Goal: Transaction & Acquisition: Purchase product/service

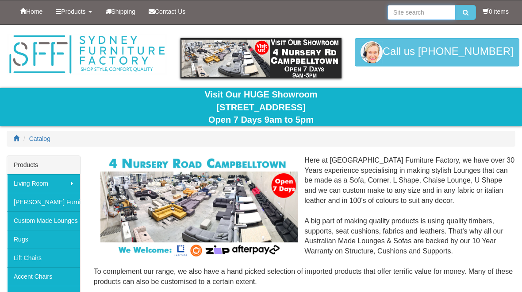
click at [403, 10] on input "search" at bounding box center [422, 12] width 68 height 15
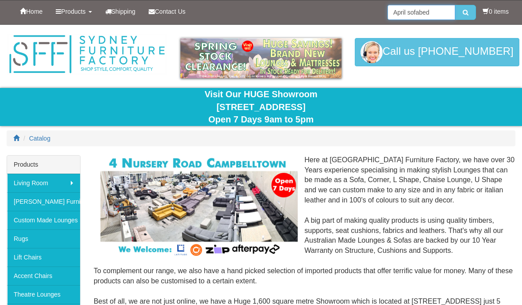
type input "April sofabed"
click at [466, 16] on button "submit" at bounding box center [465, 12] width 21 height 15
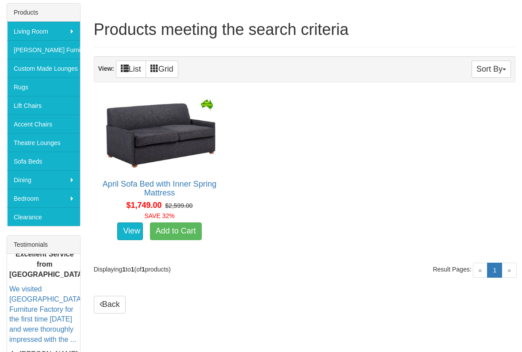
scroll to position [166, 0]
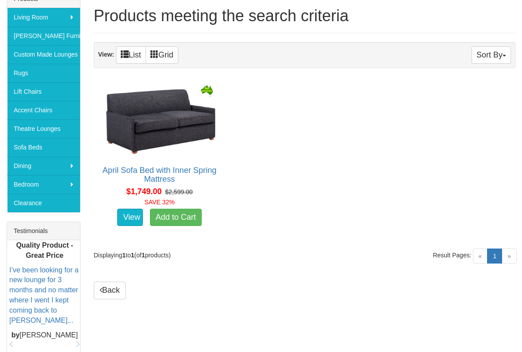
click at [54, 151] on link "Sofa Beds" at bounding box center [43, 147] width 73 height 19
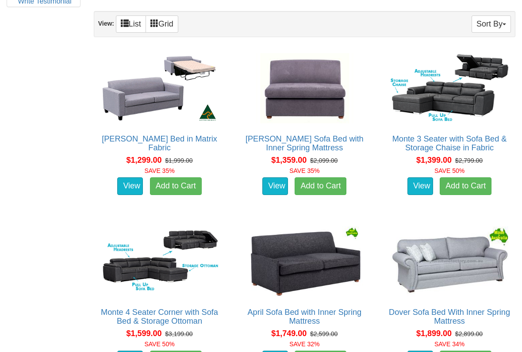
scroll to position [531, 0]
click at [153, 105] on img at bounding box center [160, 88] width 122 height 75
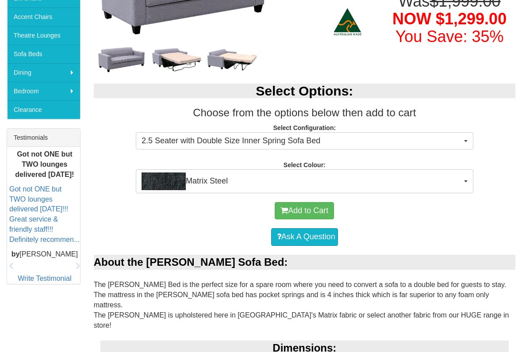
scroll to position [260, 0]
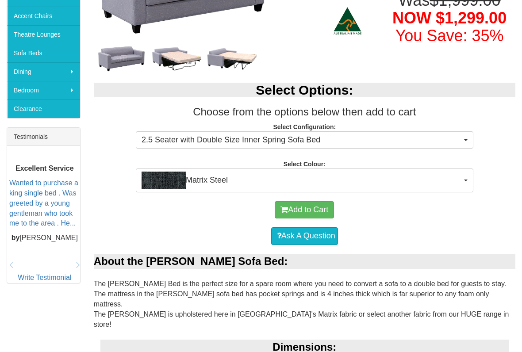
click at [463, 141] on button "2.5 Seater with Double Size Inner Spring Sofa Bed" at bounding box center [305, 140] width 338 height 18
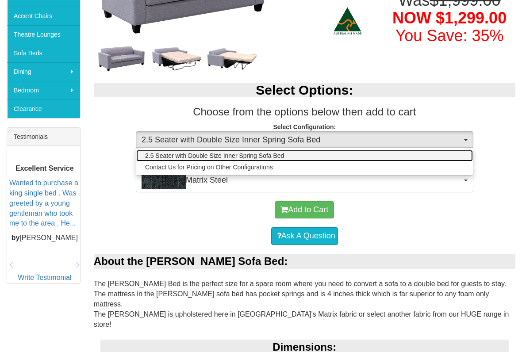
click at [438, 155] on link "2.5 Seater with Double Size Inner Spring Sofa Bed" at bounding box center [304, 156] width 337 height 12
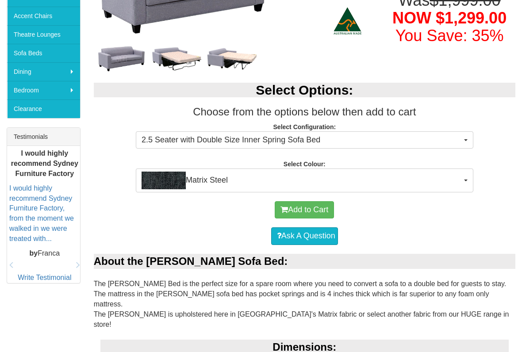
click at [464, 181] on button "Matrix Steel" at bounding box center [305, 181] width 338 height 24
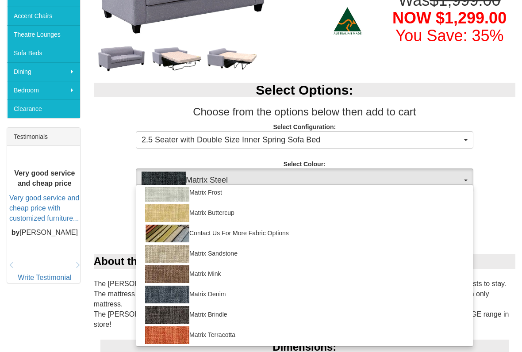
scroll to position [46, 0]
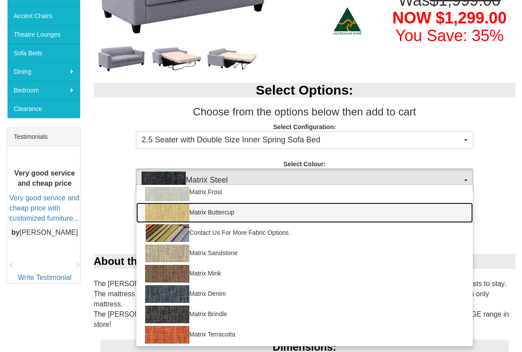
click at [174, 213] on img at bounding box center [167, 213] width 44 height 18
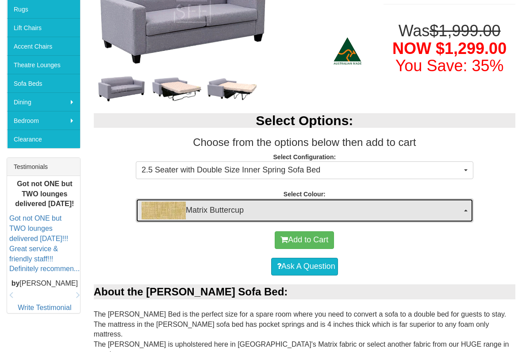
scroll to position [230, 0]
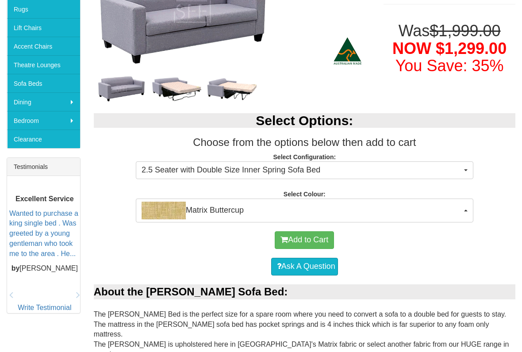
click at [461, 211] on span "Matrix Buttercup" at bounding box center [302, 211] width 320 height 18
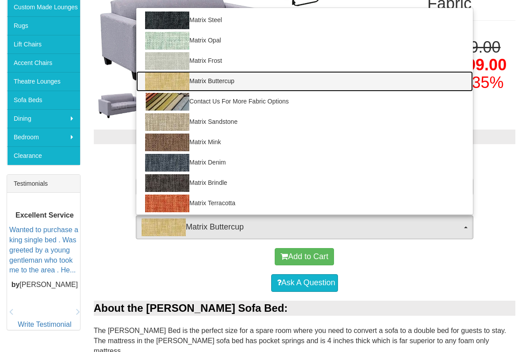
scroll to position [213, 0]
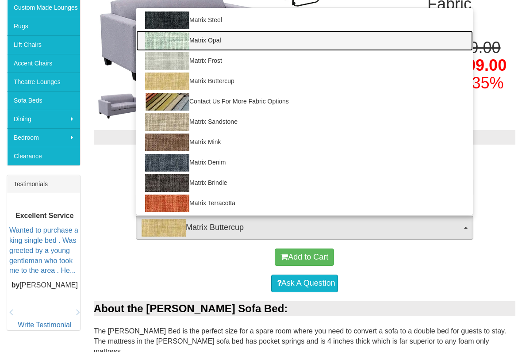
click at [173, 41] on img at bounding box center [167, 41] width 44 height 18
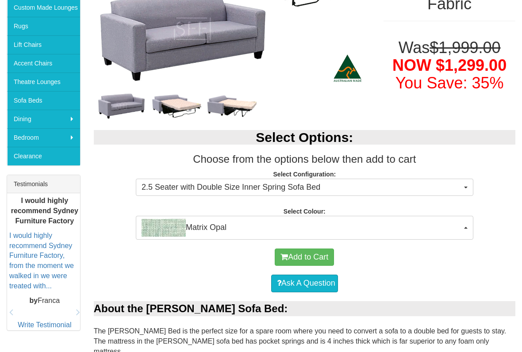
click at [460, 231] on span "Matrix Opal" at bounding box center [302, 228] width 320 height 18
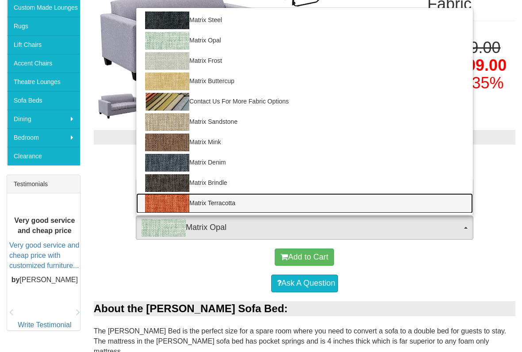
click at [170, 206] on img at bounding box center [167, 204] width 44 height 18
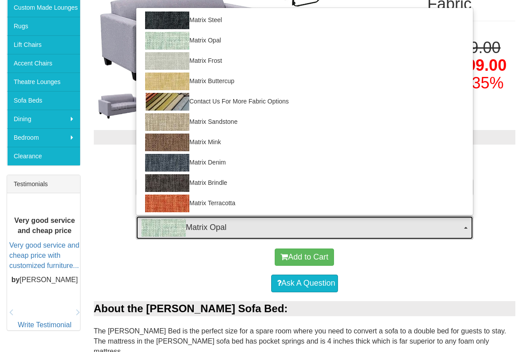
select select "907"
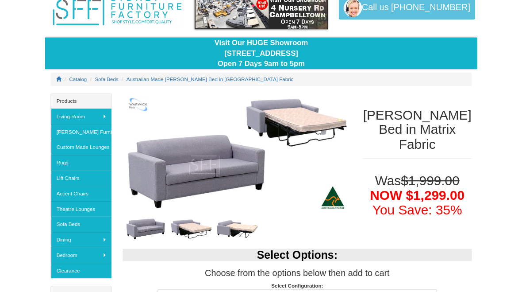
scroll to position [0, 0]
